Goal: Task Accomplishment & Management: Use online tool/utility

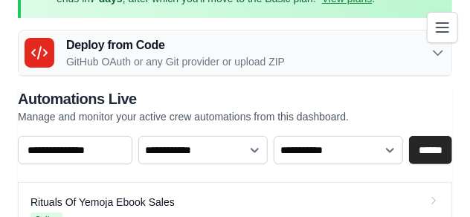
scroll to position [52, 0]
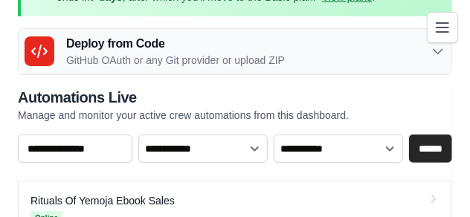
click at [279, 122] on p "Manage and monitor your active crew automations from this dashboard." at bounding box center [183, 115] width 331 height 15
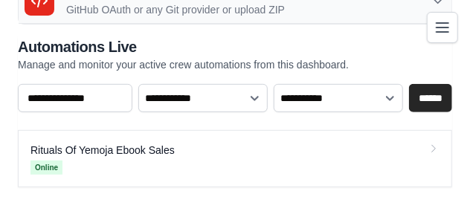
scroll to position [105, 0]
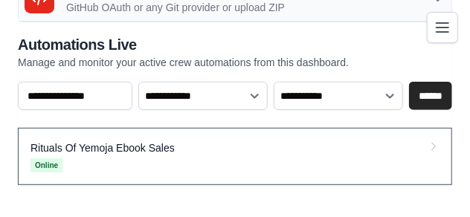
click at [278, 148] on link "Rituals Of Yemoja Ebook Sales Online" at bounding box center [235, 156] width 434 height 57
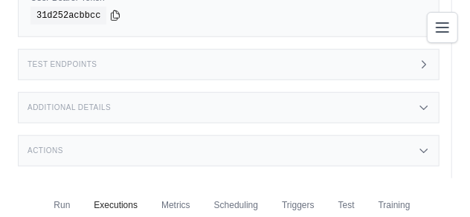
scroll to position [295, 0]
click at [278, 148] on div "Actions" at bounding box center [228, 150] width 421 height 31
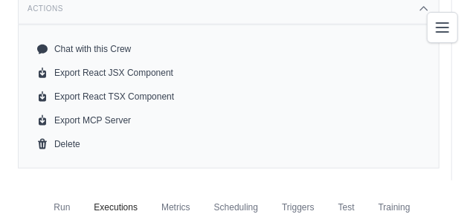
scroll to position [440, 0]
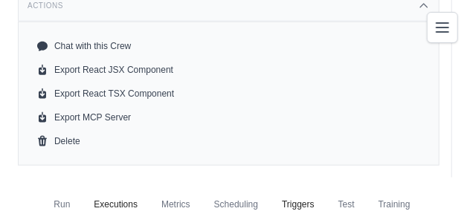
click at [297, 204] on link "Triggers" at bounding box center [298, 205] width 51 height 31
click at [297, 206] on link "Triggers" at bounding box center [298, 205] width 51 height 31
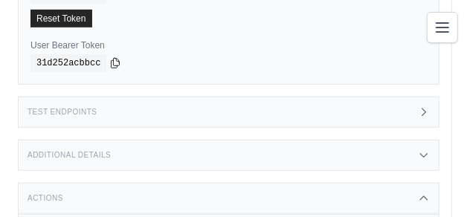
scroll to position [253, 0]
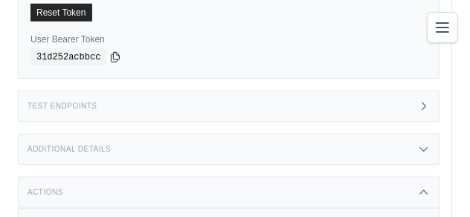
click at [423, 149] on icon at bounding box center [423, 150] width 7 height 4
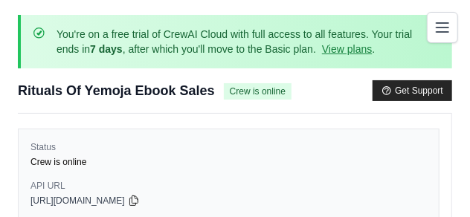
scroll to position [0, 0]
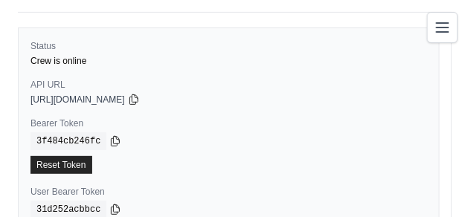
click at [381, 201] on div "31d252acbbcc" at bounding box center [228, 210] width 396 height 18
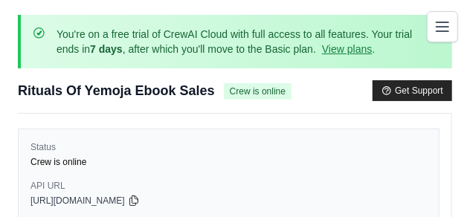
click at [443, 33] on icon "Toggle navigation" at bounding box center [442, 27] width 18 height 18
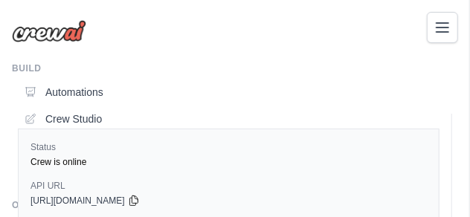
click at [98, 88] on link "Automations" at bounding box center [238, 92] width 439 height 24
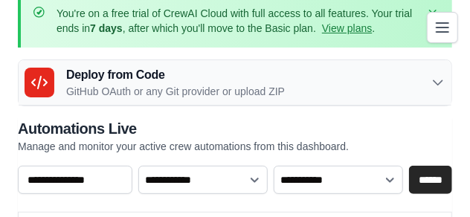
scroll to position [22, 0]
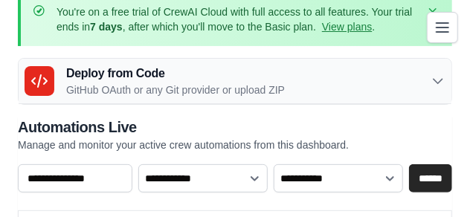
click at [440, 80] on icon at bounding box center [437, 82] width 9 height 4
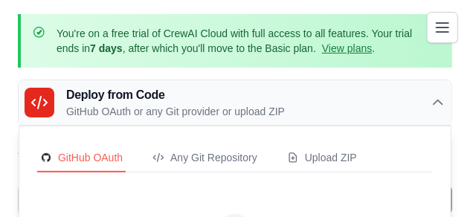
scroll to position [2, 0]
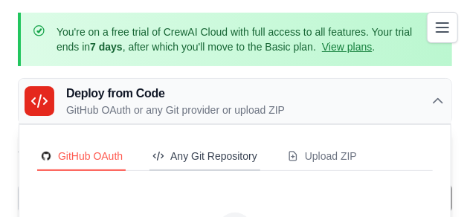
click at [223, 157] on div "Any Git Repository" at bounding box center [204, 156] width 105 height 15
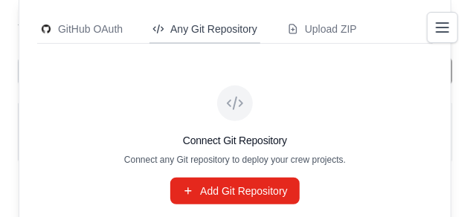
scroll to position [129, 0]
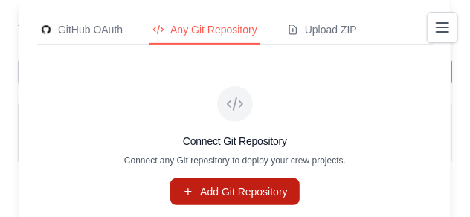
click at [244, 190] on link "Add Git Repository" at bounding box center [234, 191] width 129 height 27
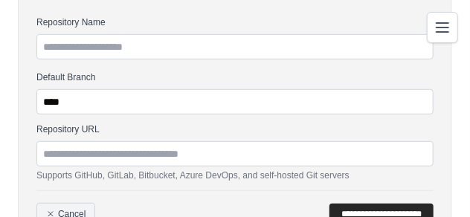
scroll to position [169, 0]
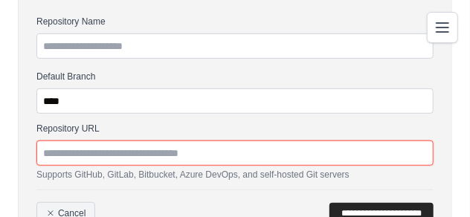
click at [213, 153] on input "Repository URL" at bounding box center [234, 152] width 397 height 25
drag, startPoint x: 210, startPoint y: 153, endPoint x: 139, endPoint y: 154, distance: 70.6
click at [143, 153] on input "Repository URL" at bounding box center [234, 152] width 397 height 25
paste input "**********"
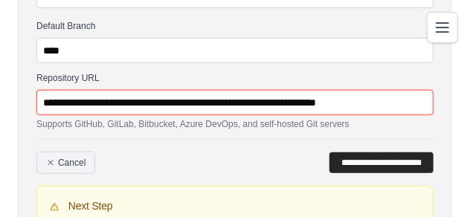
scroll to position [257, 0]
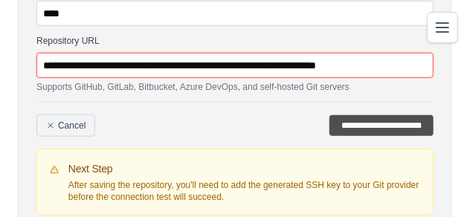
type input "**********"
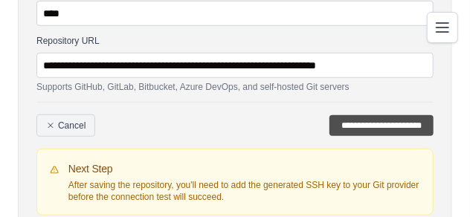
scroll to position [0, 0]
click at [355, 126] on input "**********" at bounding box center [381, 125] width 104 height 21
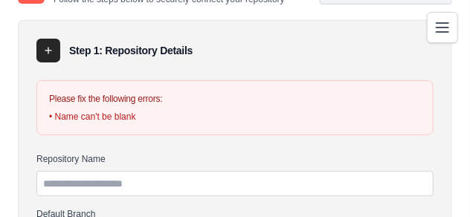
scroll to position [105, 0]
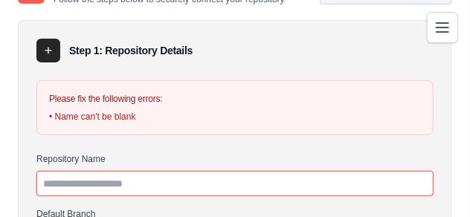
click at [152, 188] on input "Repository Name" at bounding box center [234, 183] width 397 height 25
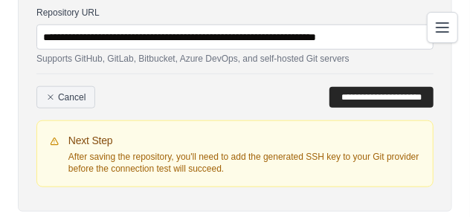
scroll to position [365, 0]
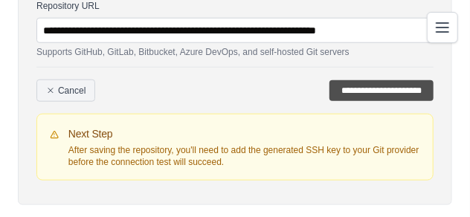
type input "*****"
click at [369, 90] on input "**********" at bounding box center [381, 90] width 104 height 21
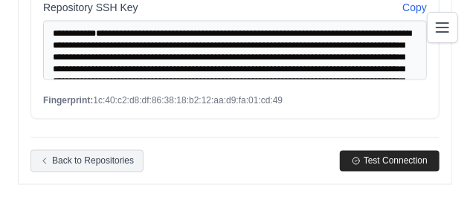
scroll to position [635, 0]
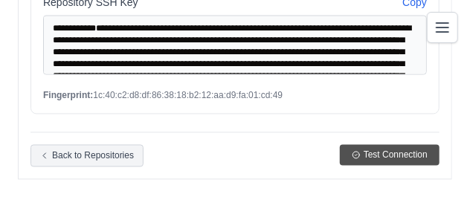
click at [395, 155] on span "Test Connection" at bounding box center [395, 155] width 64 height 12
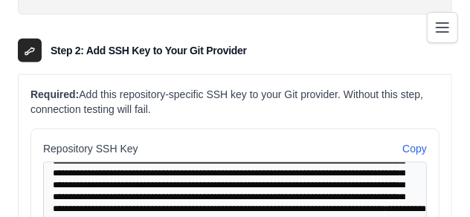
scroll to position [491, 0]
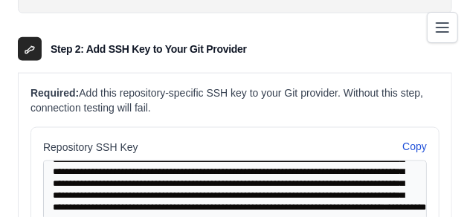
click at [414, 148] on button "Copy" at bounding box center [414, 146] width 25 height 15
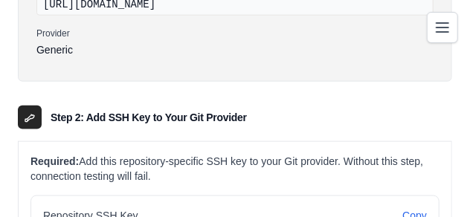
scroll to position [416, 0]
